Goal: Check status: Check status

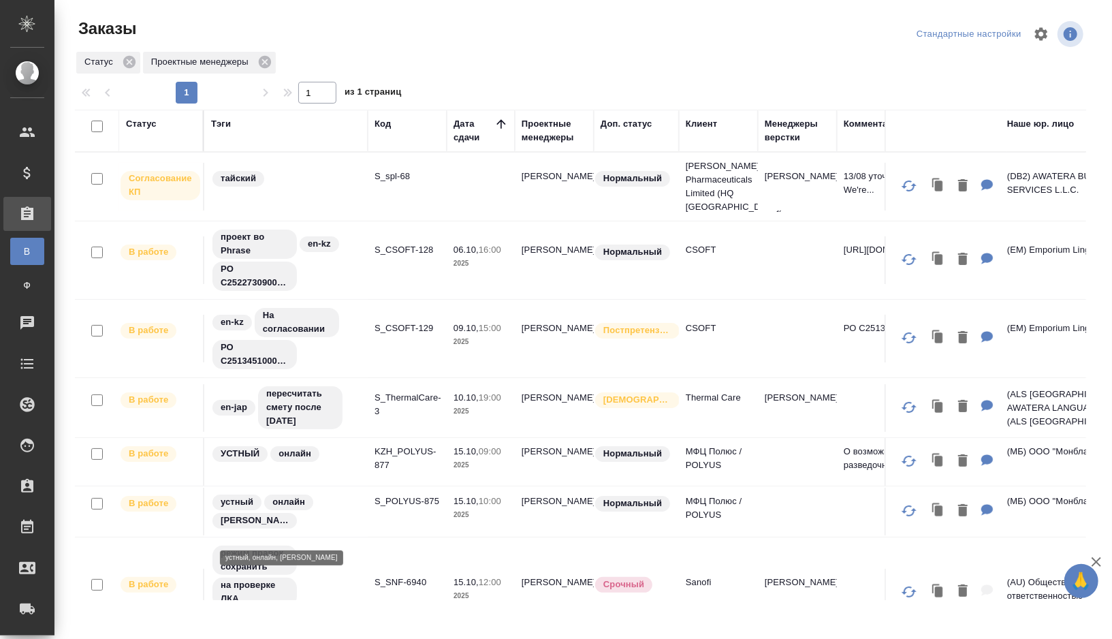
click at [348, 505] on div "устный онлайн [PERSON_NAME]" at bounding box center [286, 511] width 150 height 37
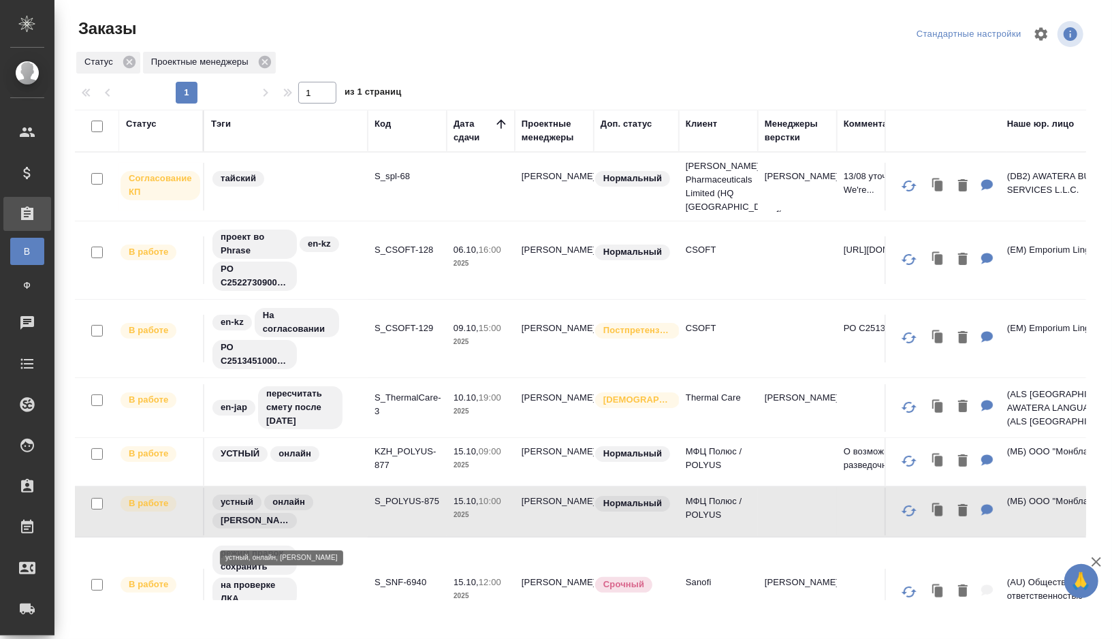
click at [348, 505] on div "устный онлайн [PERSON_NAME]" at bounding box center [286, 511] width 150 height 37
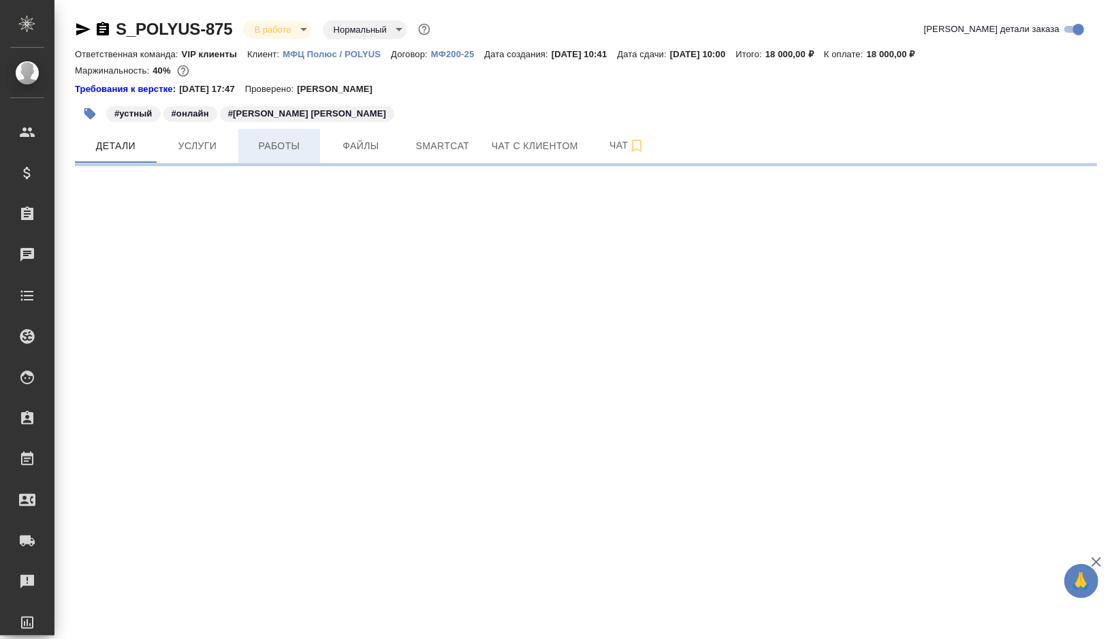
select select "RU"
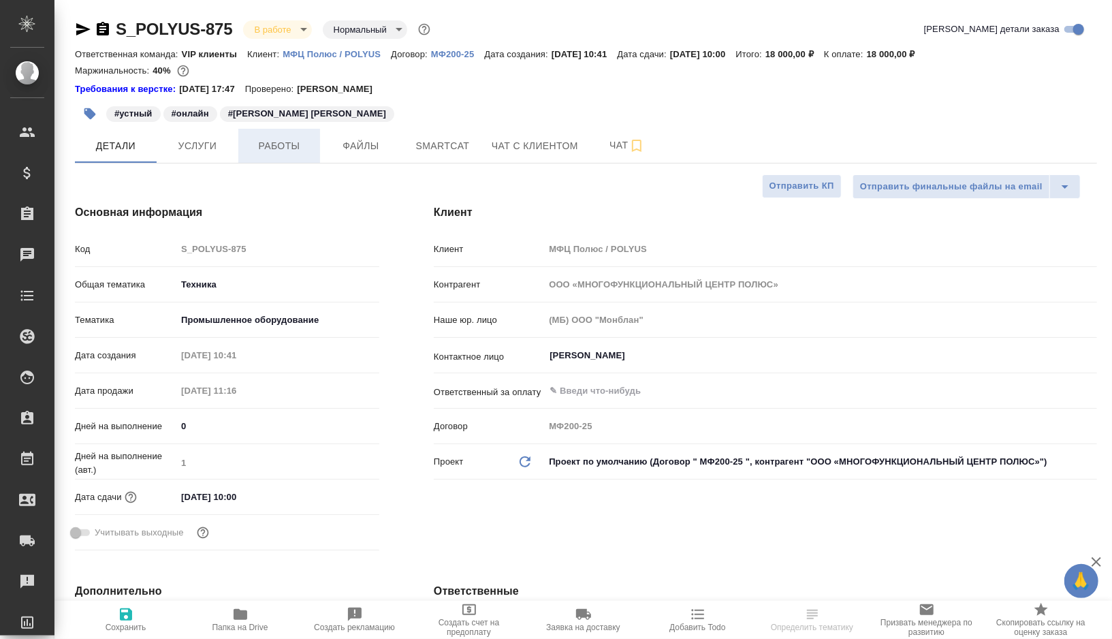
click at [282, 143] on span "Работы" at bounding box center [279, 146] width 65 height 17
type textarea "x"
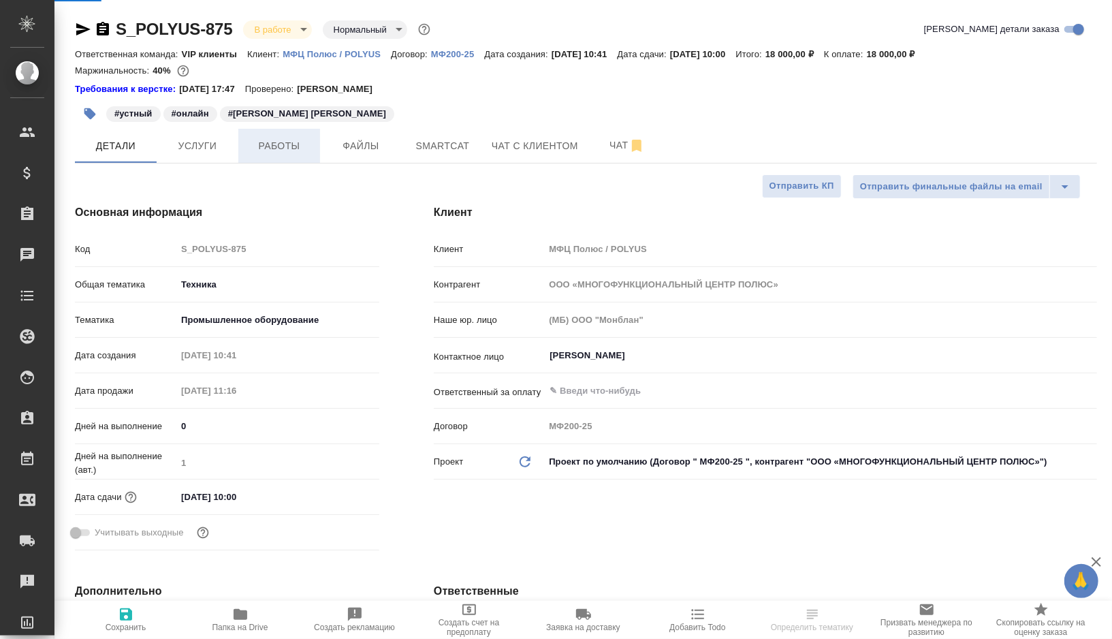
type textarea "x"
